Goal: Task Accomplishment & Management: Complete application form

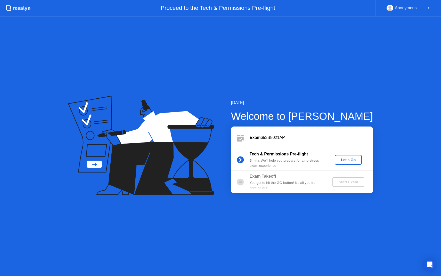
click at [356, 159] on div "Let's Go" at bounding box center [348, 160] width 23 height 4
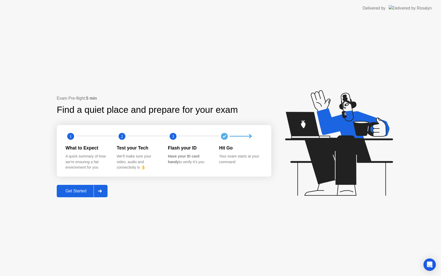
click at [85, 192] on div "Get Started" at bounding box center [75, 191] width 35 height 5
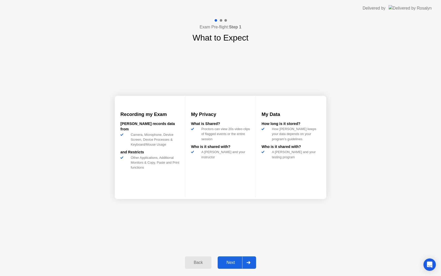
click at [230, 262] on div "Next" at bounding box center [230, 262] width 23 height 5
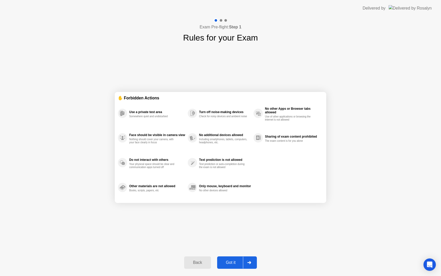
click at [230, 262] on div "Got it" at bounding box center [231, 262] width 24 height 5
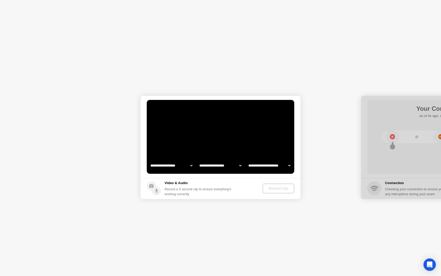
select select "**********"
select select "*******"
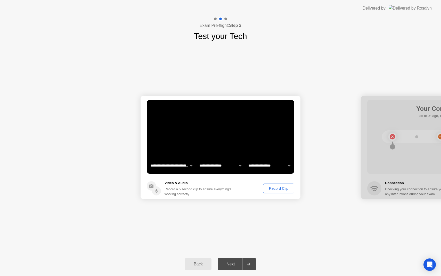
click at [230, 263] on div "Next" at bounding box center [230, 264] width 23 height 5
click at [280, 189] on div "Record Clip" at bounding box center [279, 188] width 28 height 4
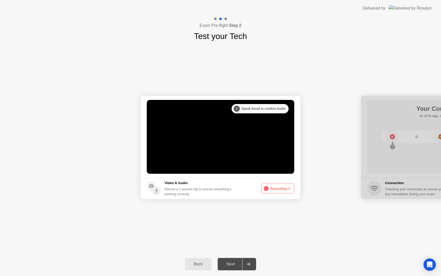
click at [278, 189] on button "Recording 0s" at bounding box center [278, 189] width 33 height 10
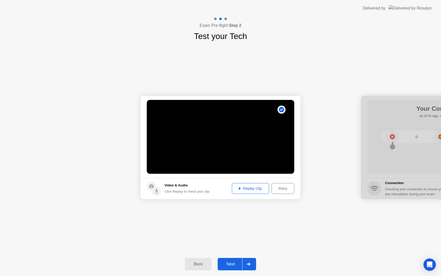
click at [230, 265] on div "Next" at bounding box center [230, 264] width 23 height 5
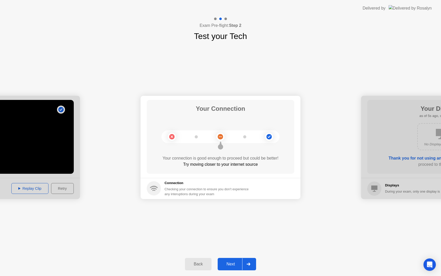
click at [233, 265] on div "Next" at bounding box center [230, 264] width 23 height 5
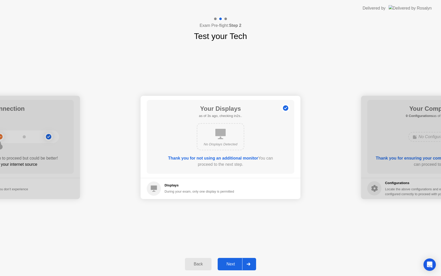
click at [233, 265] on div "Next" at bounding box center [230, 264] width 23 height 5
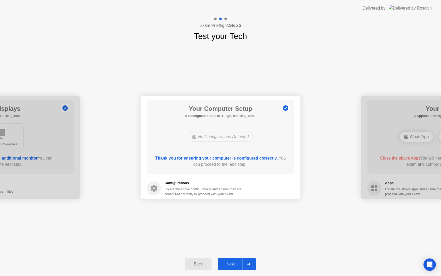
click at [233, 265] on div "Next" at bounding box center [230, 264] width 23 height 5
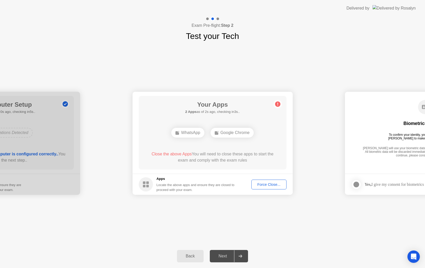
click at [274, 186] on div "Force Close..." at bounding box center [268, 185] width 31 height 4
click at [270, 183] on div "Force Close..." at bounding box center [268, 185] width 31 height 4
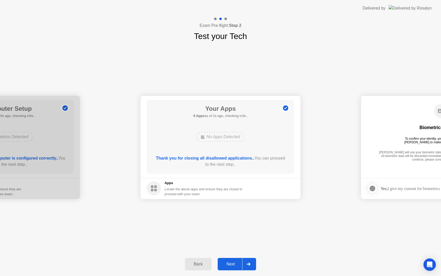
click at [231, 266] on div "Next" at bounding box center [230, 264] width 23 height 5
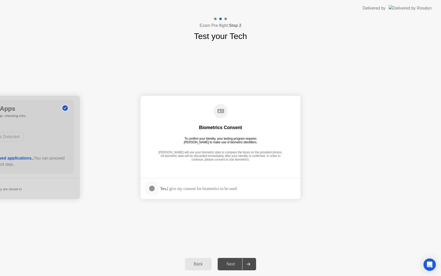
click at [231, 266] on div "Next" at bounding box center [230, 264] width 23 height 5
click at [152, 190] on div at bounding box center [152, 188] width 6 height 6
click at [230, 265] on div "Next" at bounding box center [230, 264] width 23 height 5
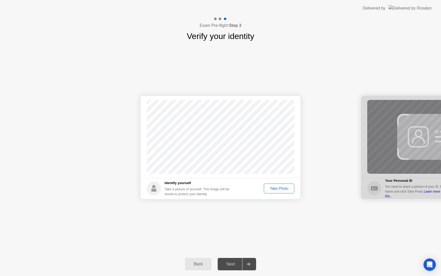
click at [283, 188] on div "Take Photo" at bounding box center [279, 188] width 27 height 4
click at [229, 262] on div "Next" at bounding box center [230, 264] width 23 height 5
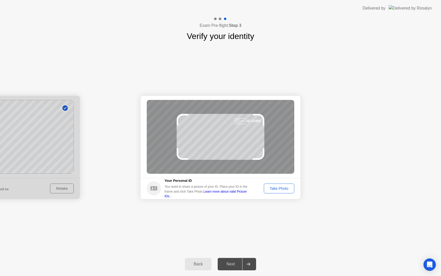
click at [272, 188] on div "Take Photo" at bounding box center [279, 188] width 27 height 4
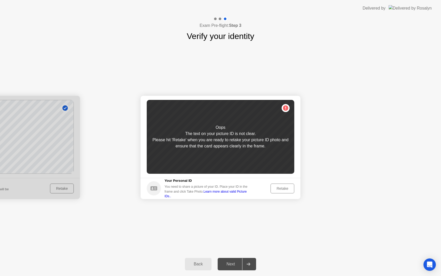
click at [272, 188] on button "Retake" at bounding box center [283, 189] width 24 height 10
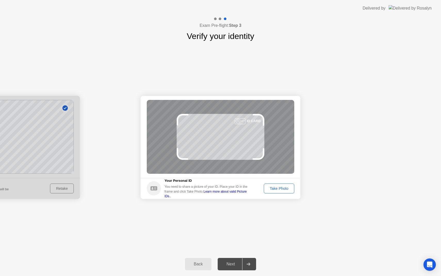
click at [283, 190] on div "Take Photo" at bounding box center [279, 188] width 27 height 4
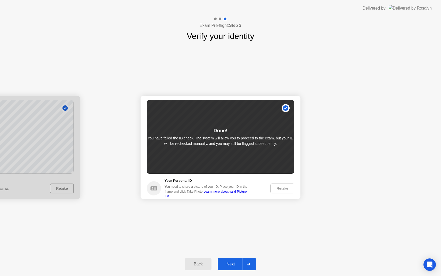
click at [233, 262] on div "Next" at bounding box center [230, 264] width 23 height 5
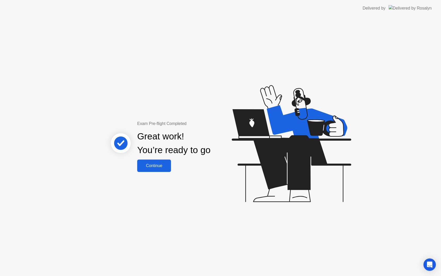
click at [157, 164] on div "Continue" at bounding box center [154, 165] width 31 height 5
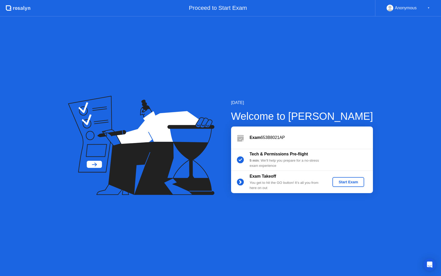
click at [344, 181] on div "Start Exam" at bounding box center [349, 182] width 28 height 4
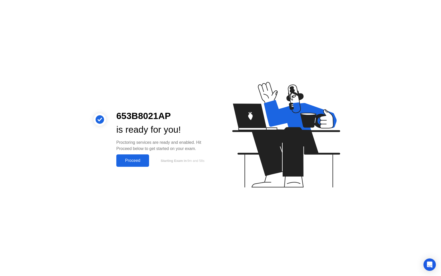
click at [133, 161] on div "Proceed" at bounding box center [133, 160] width 30 height 5
